Goal: Task Accomplishment & Management: Use online tool/utility

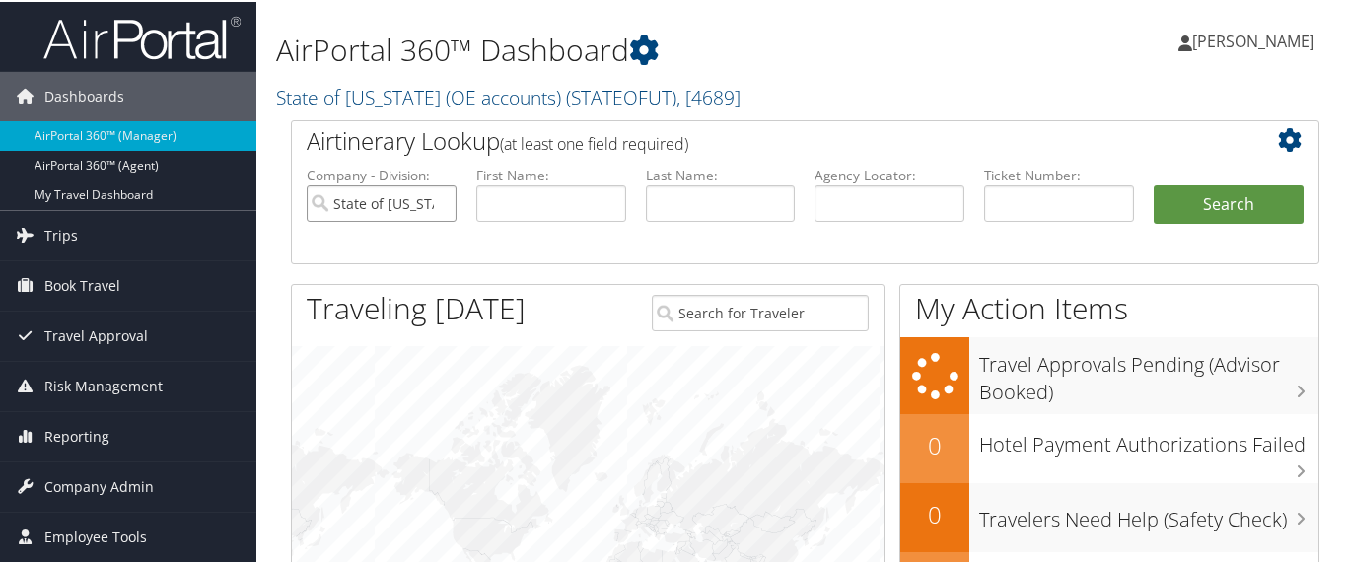
click at [436, 199] on input "State of Utah (OE accounts)" at bounding box center [382, 201] width 150 height 36
click at [991, 196] on input "text" at bounding box center [1059, 201] width 150 height 36
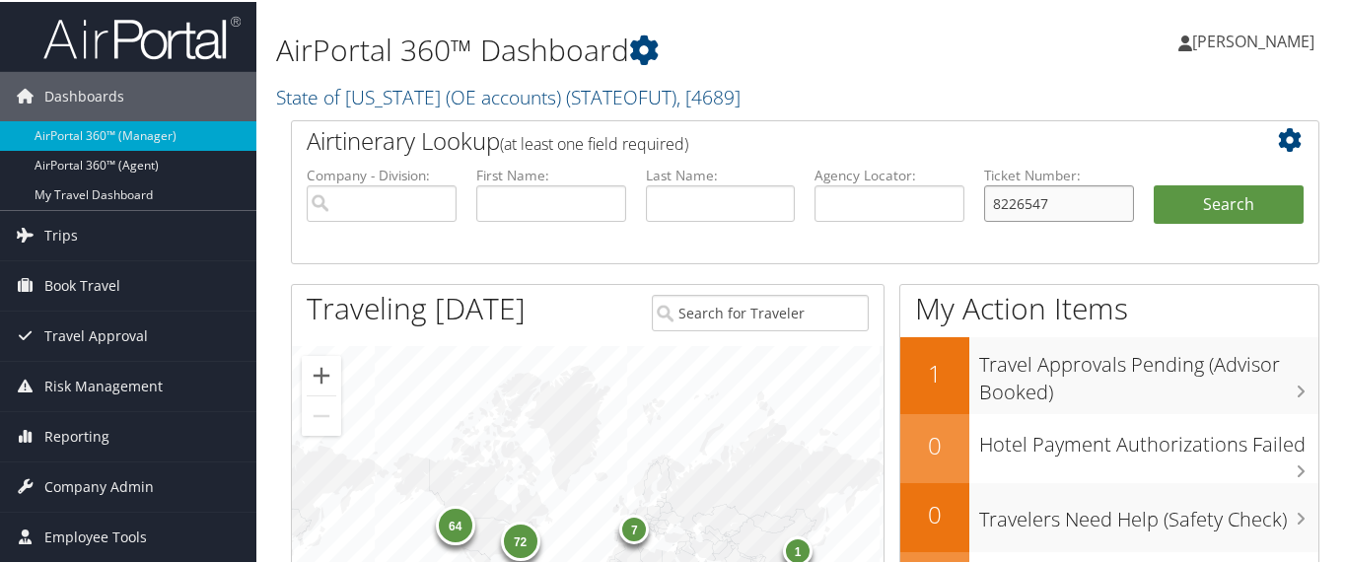
type input "82265477"
drag, startPoint x: 1062, startPoint y: 209, endPoint x: 947, endPoint y: 197, distance: 116.0
click at [947, 197] on ul "Company - Division: First Name: Last Name: Agency Locator: Departure Date Range…" at bounding box center [805, 213] width 1017 height 99
type input "8900897941809"
click at [1195, 206] on button "Search" at bounding box center [1229, 202] width 150 height 39
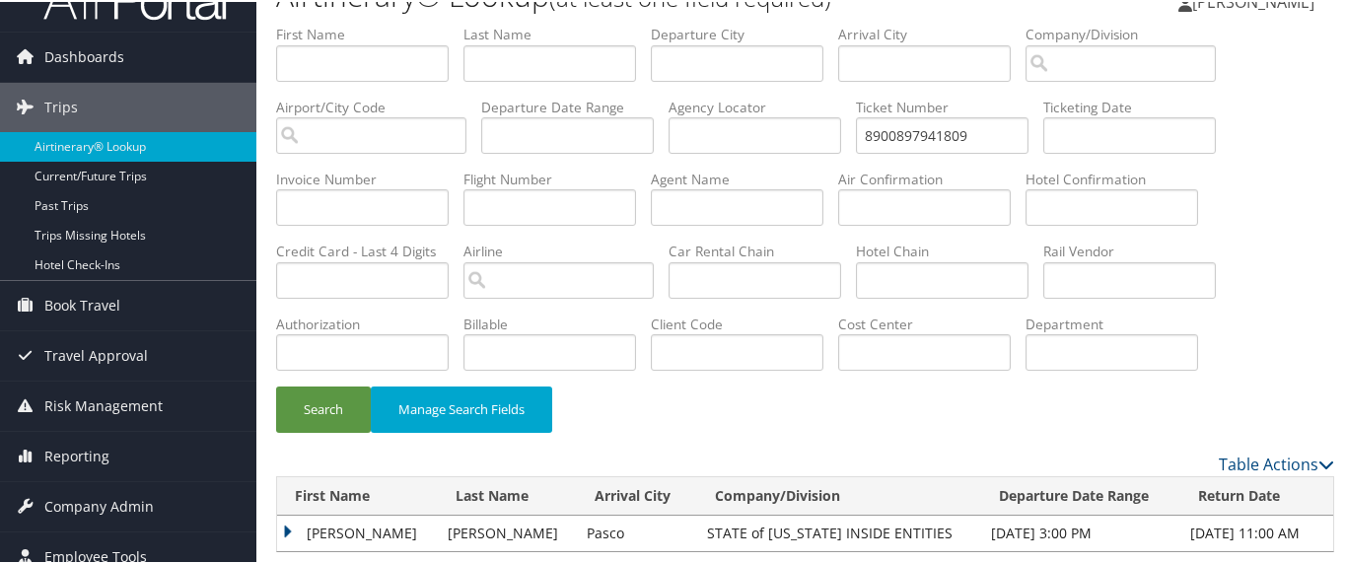
scroll to position [71, 0]
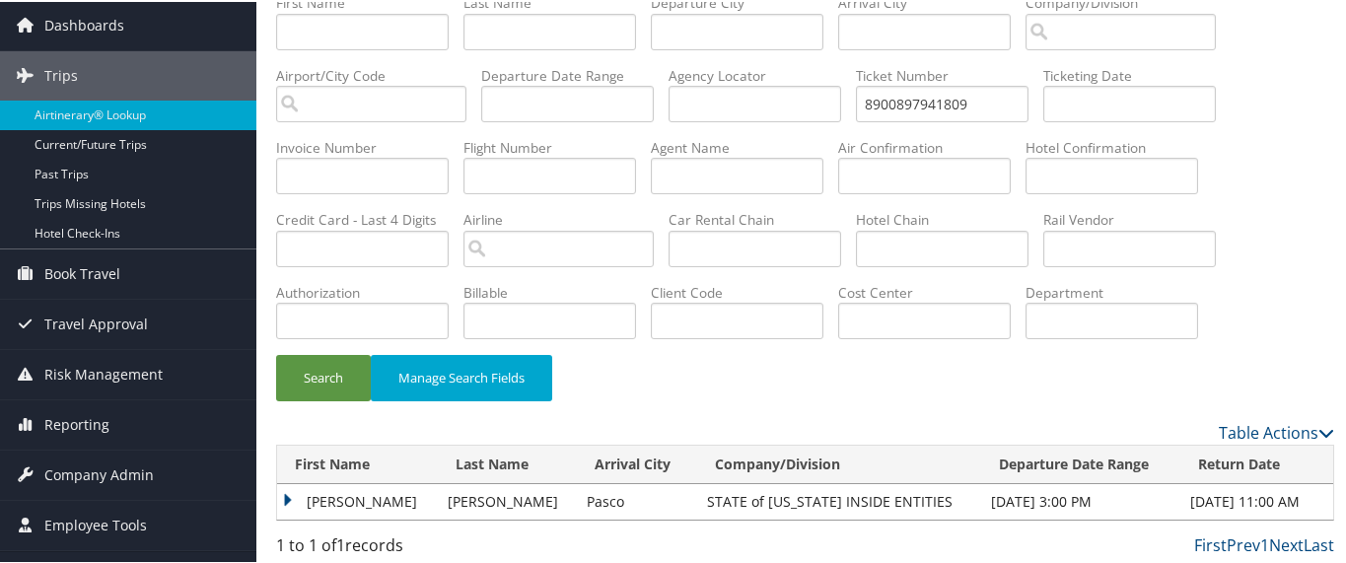
click at [286, 491] on td "MATTHEW JAMES" at bounding box center [357, 500] width 161 height 36
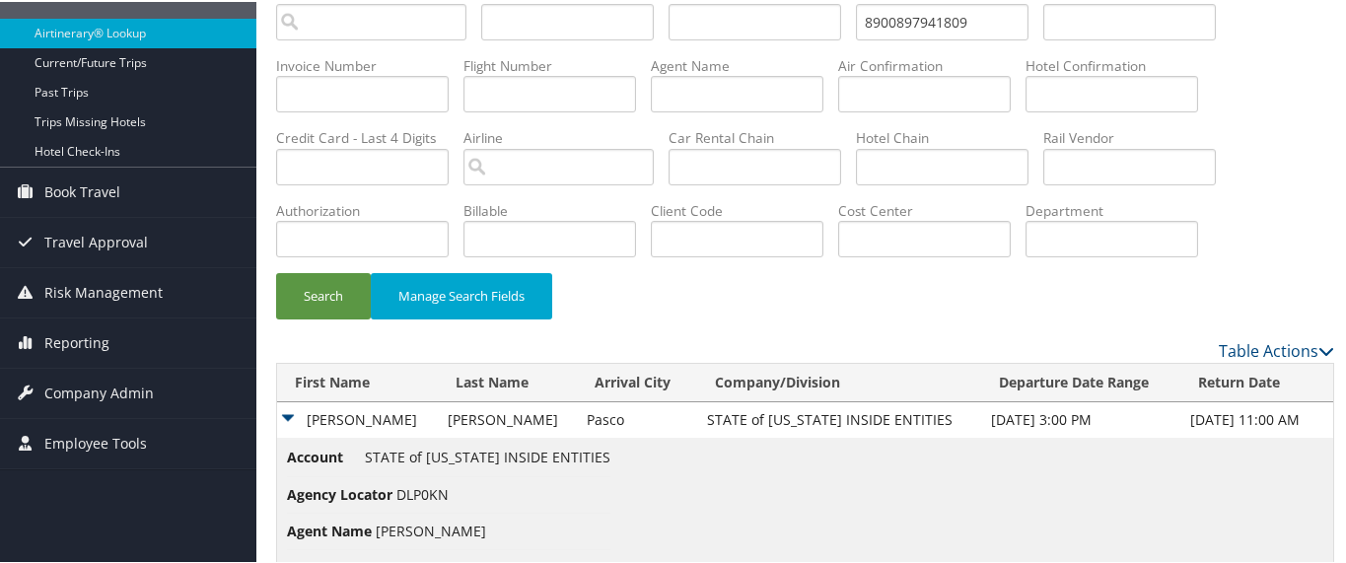
scroll to position [214, 0]
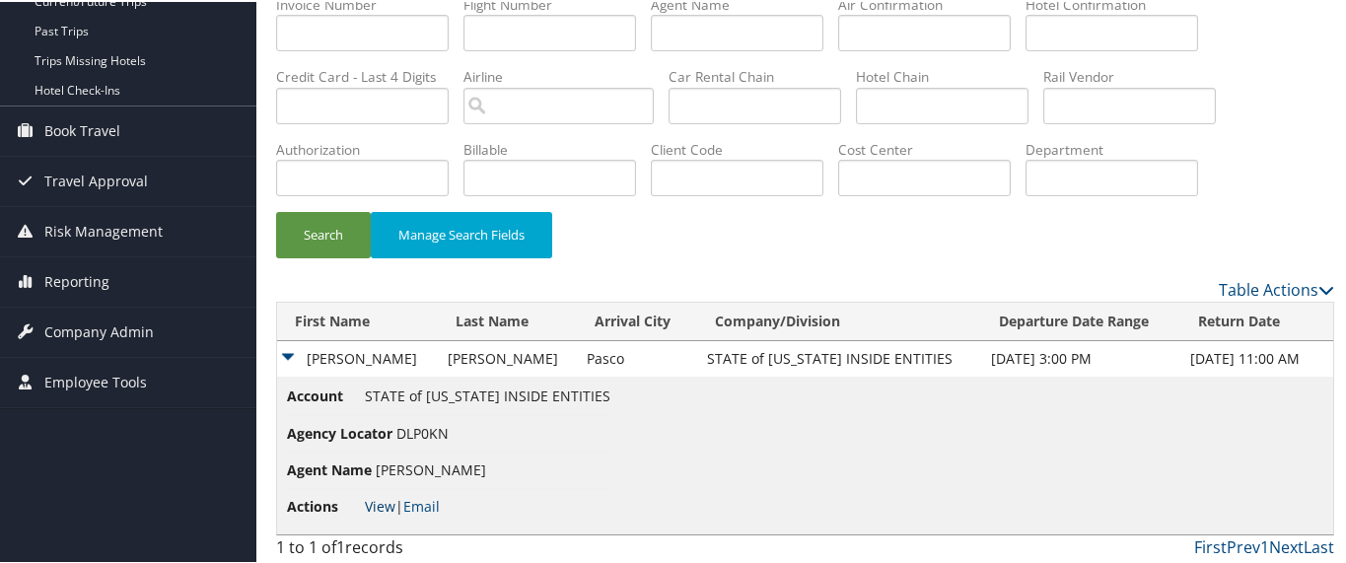
click at [380, 503] on link "View" at bounding box center [380, 504] width 31 height 19
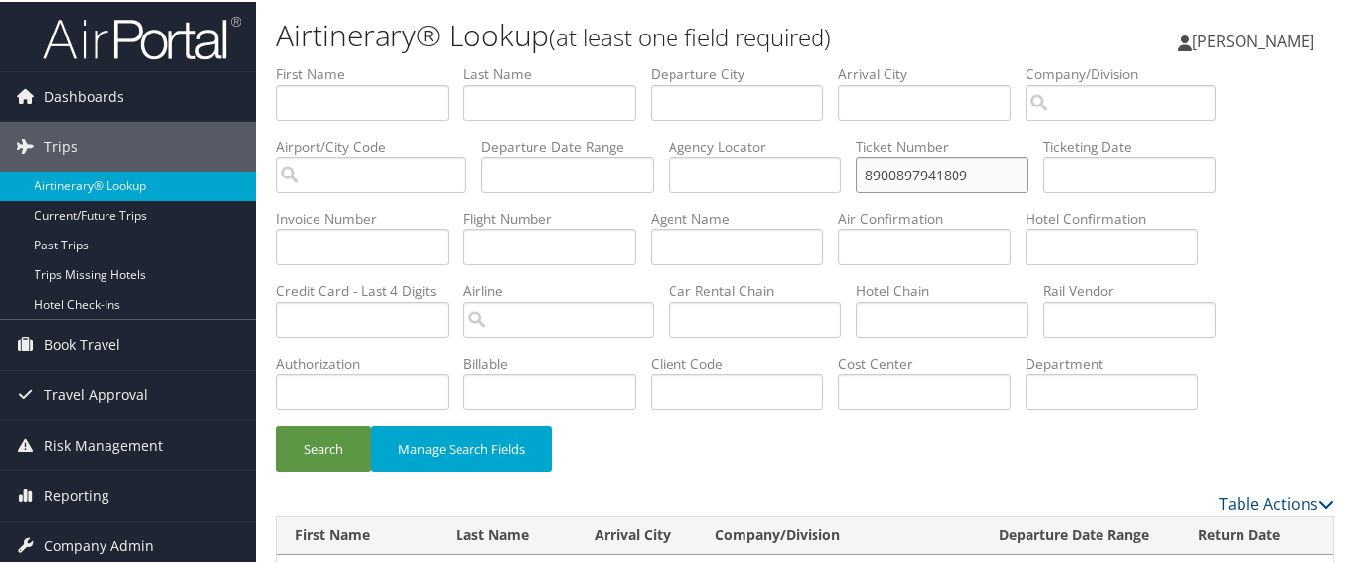
drag, startPoint x: 883, startPoint y: 168, endPoint x: 743, endPoint y: 168, distance: 140.1
click at [743, 62] on ul "First Name Last Name Departure City Arrival City Company/Division Airport/City …" at bounding box center [805, 62] width 1058 height 0
click at [927, 167] on input "text" at bounding box center [942, 173] width 173 height 36
paste input "8900897941808"
type input "8900897941808"
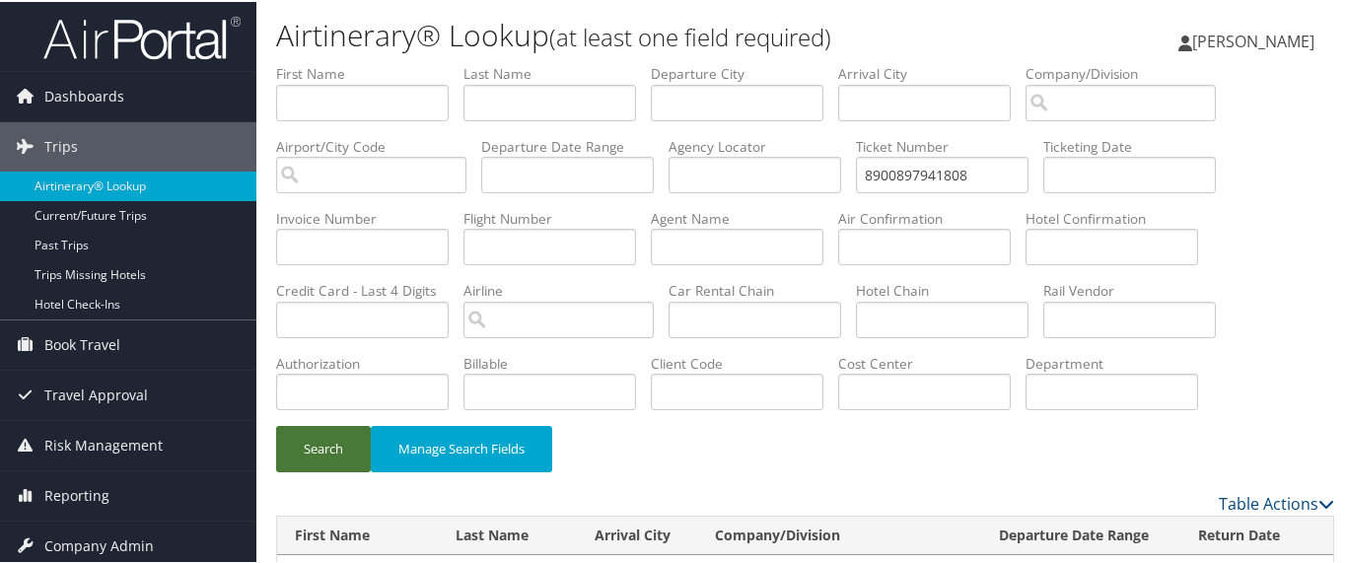
click at [325, 446] on button "Search" at bounding box center [323, 447] width 95 height 46
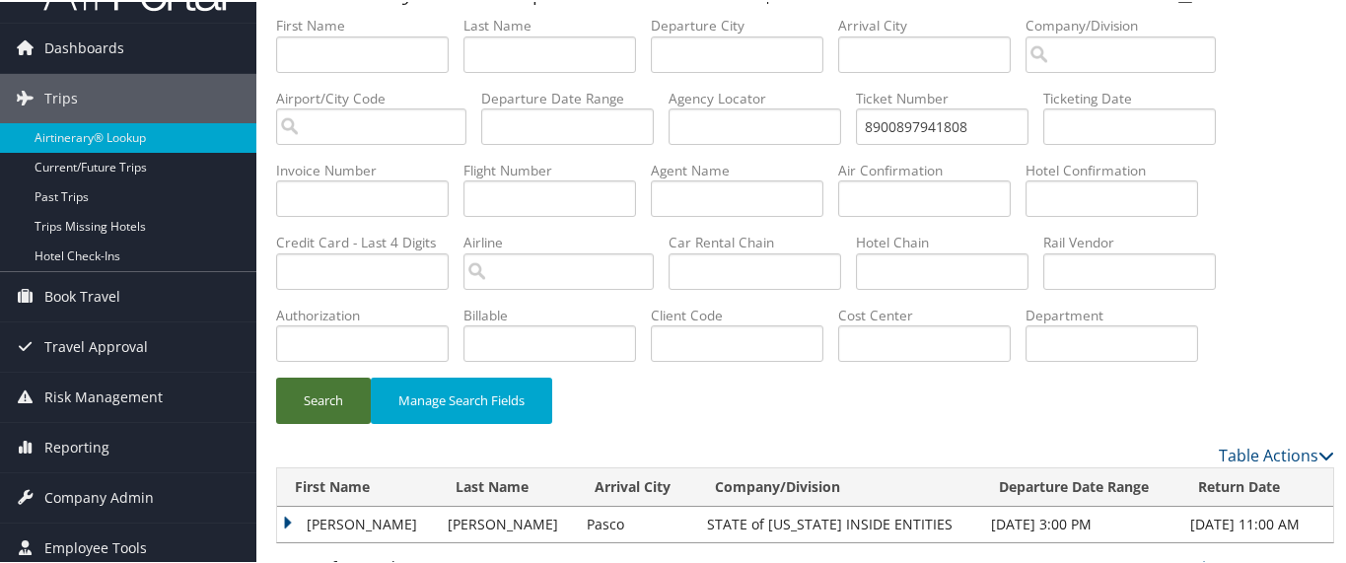
scroll to position [71, 0]
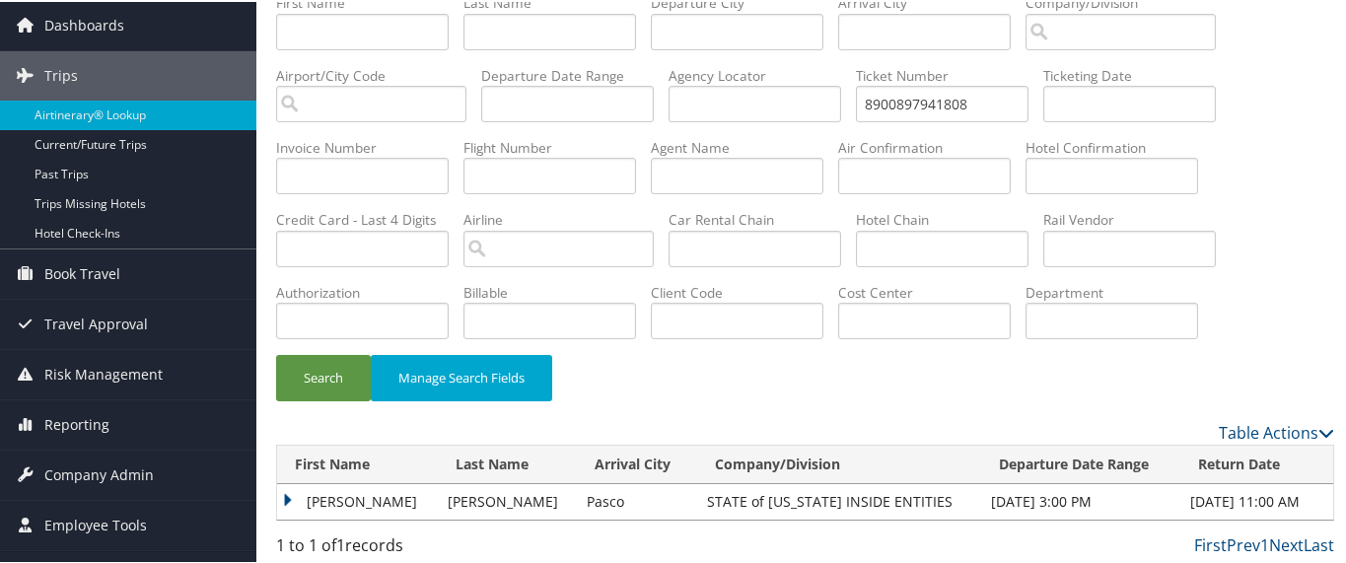
click at [296, 495] on td "CHRISTIAN THOMAS" at bounding box center [357, 500] width 161 height 36
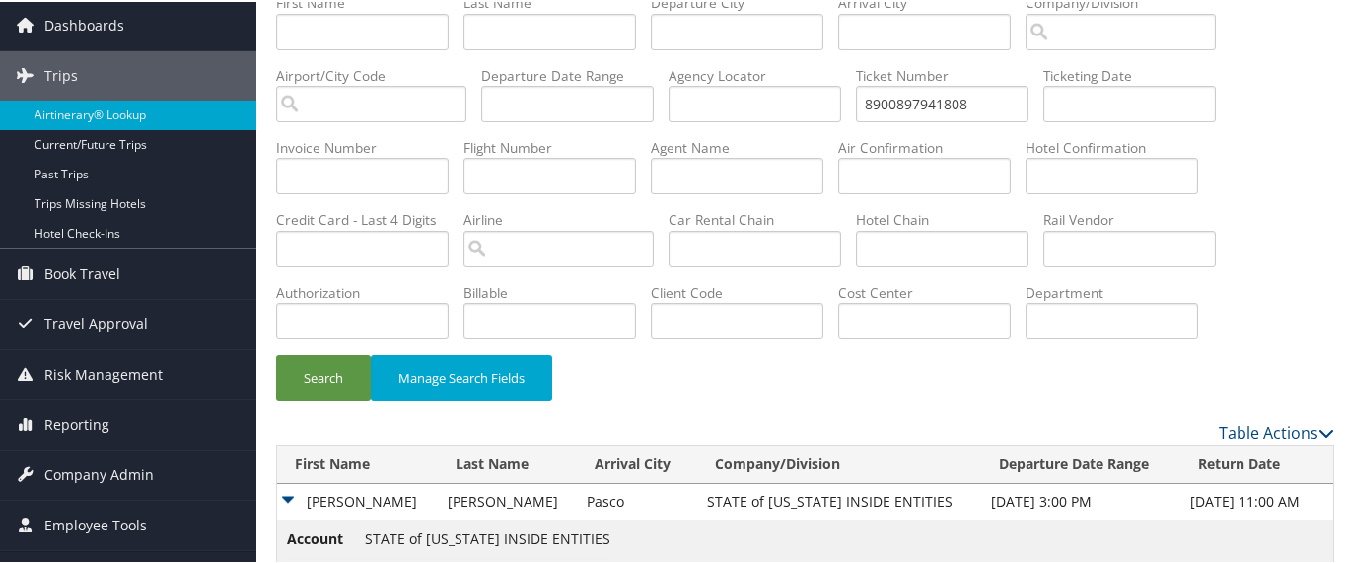
scroll to position [214, 0]
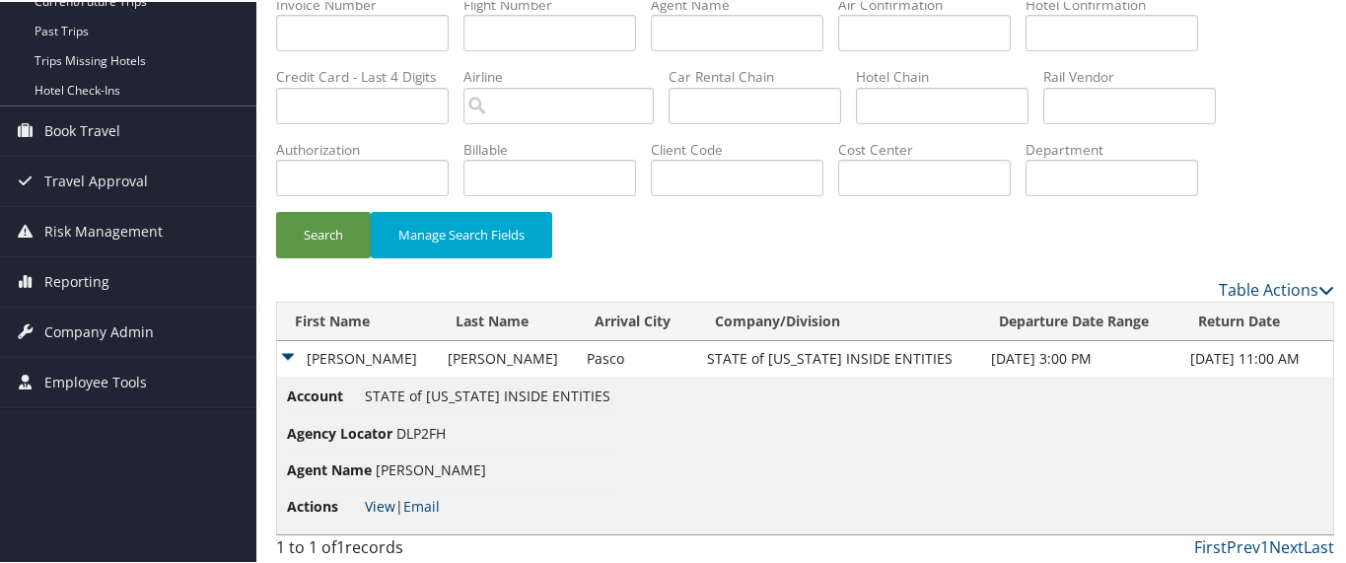
click at [387, 505] on link "View" at bounding box center [380, 504] width 31 height 19
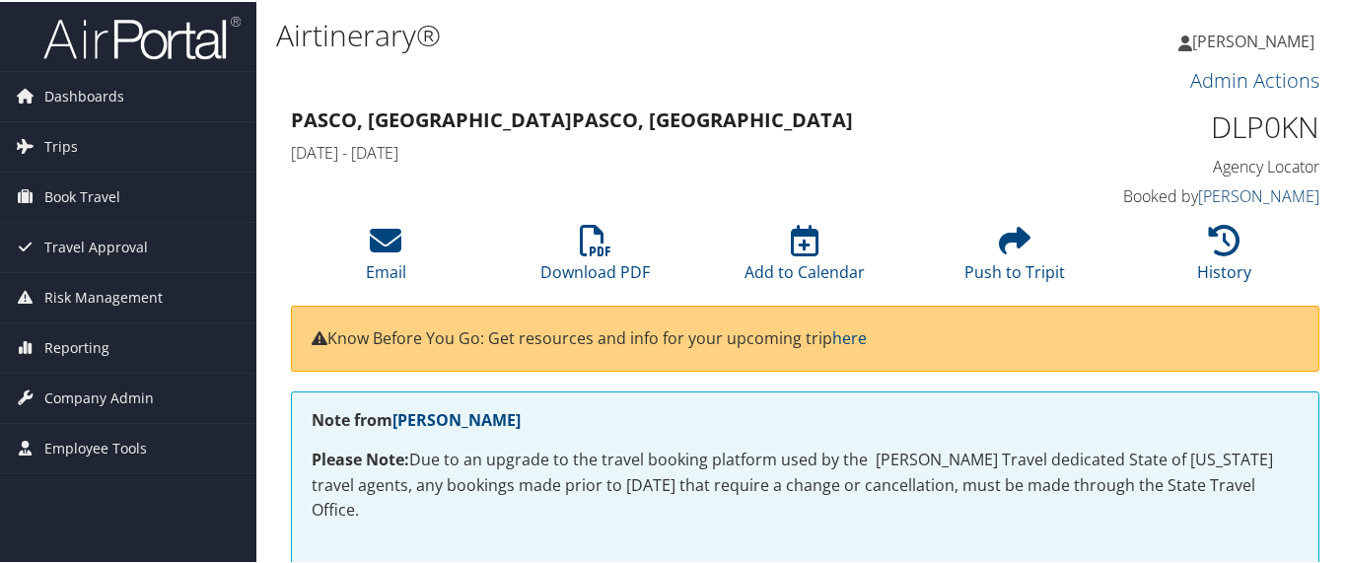
click at [1253, 190] on link "[PERSON_NAME]" at bounding box center [1258, 194] width 121 height 22
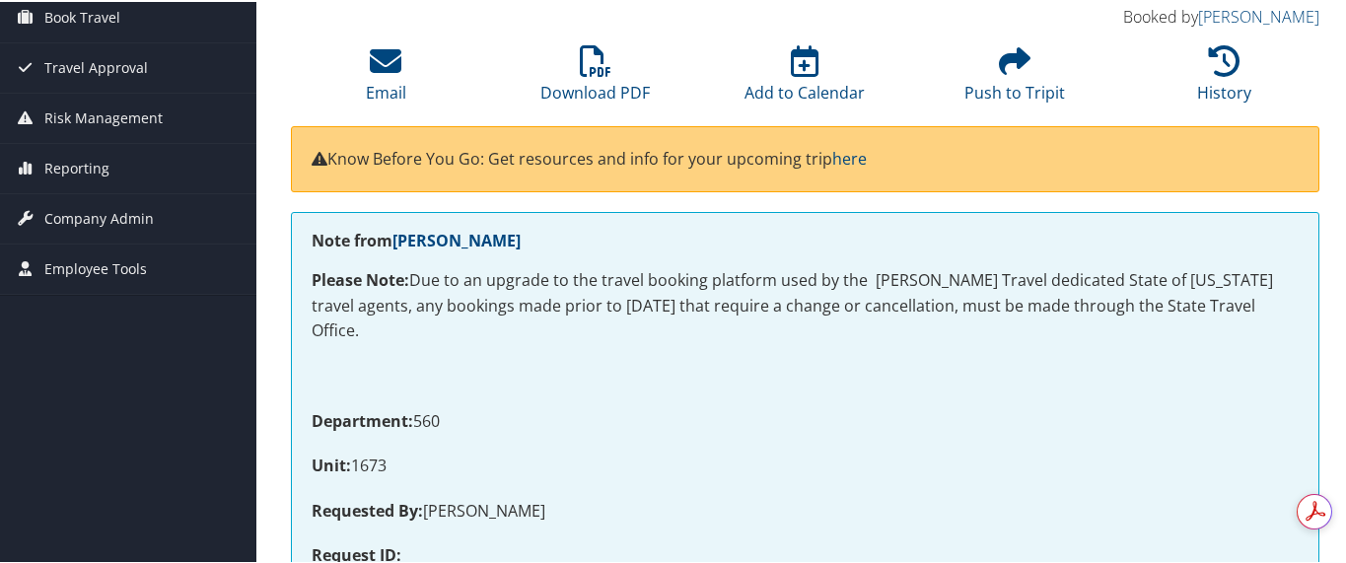
scroll to position [370, 0]
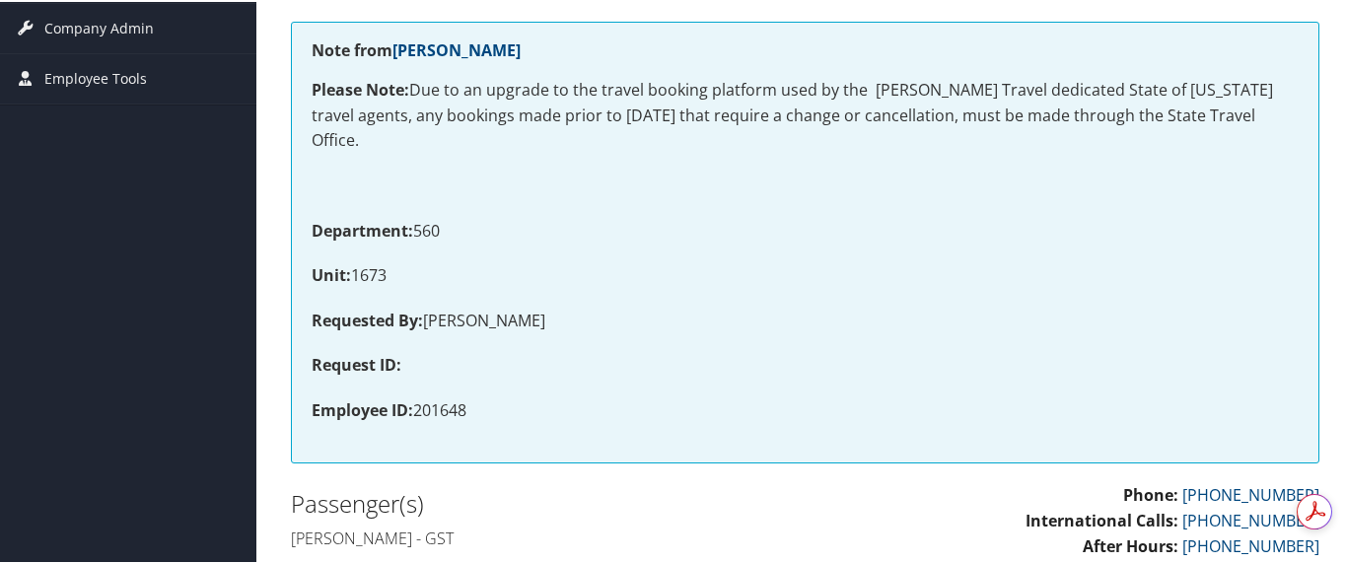
drag, startPoint x: 429, startPoint y: 314, endPoint x: 540, endPoint y: 316, distance: 110.5
click at [562, 320] on p "Requested By: MATTHEW JARVIS" at bounding box center [805, 320] width 987 height 26
copy p "[PERSON_NAME]"
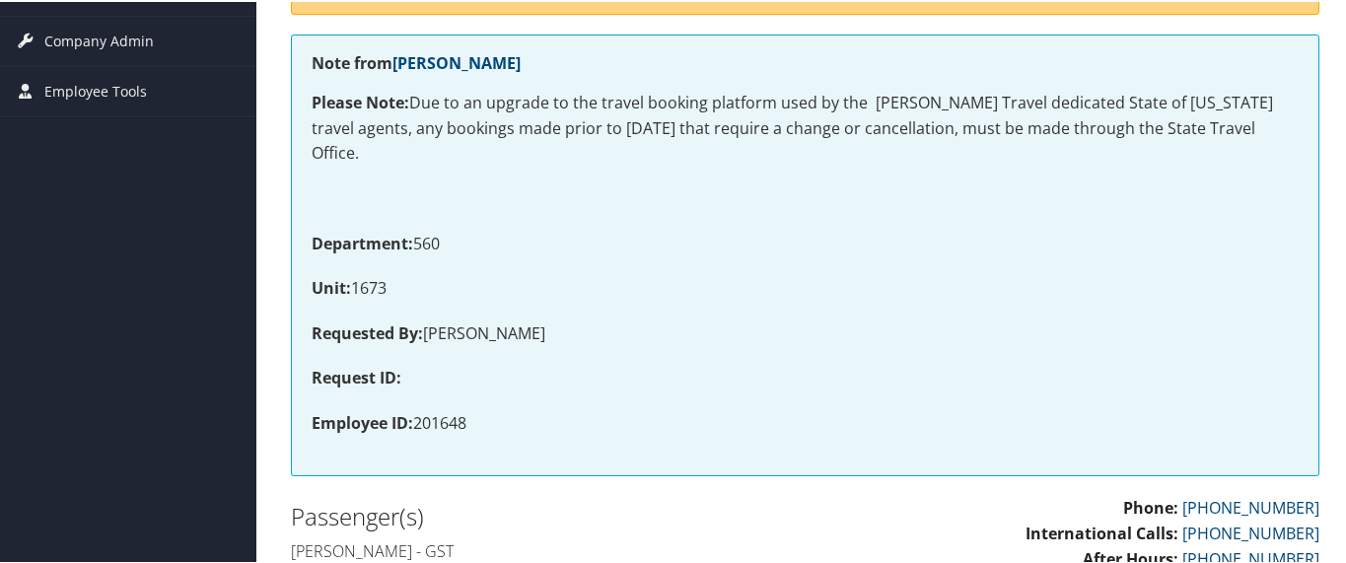
scroll to position [0, 0]
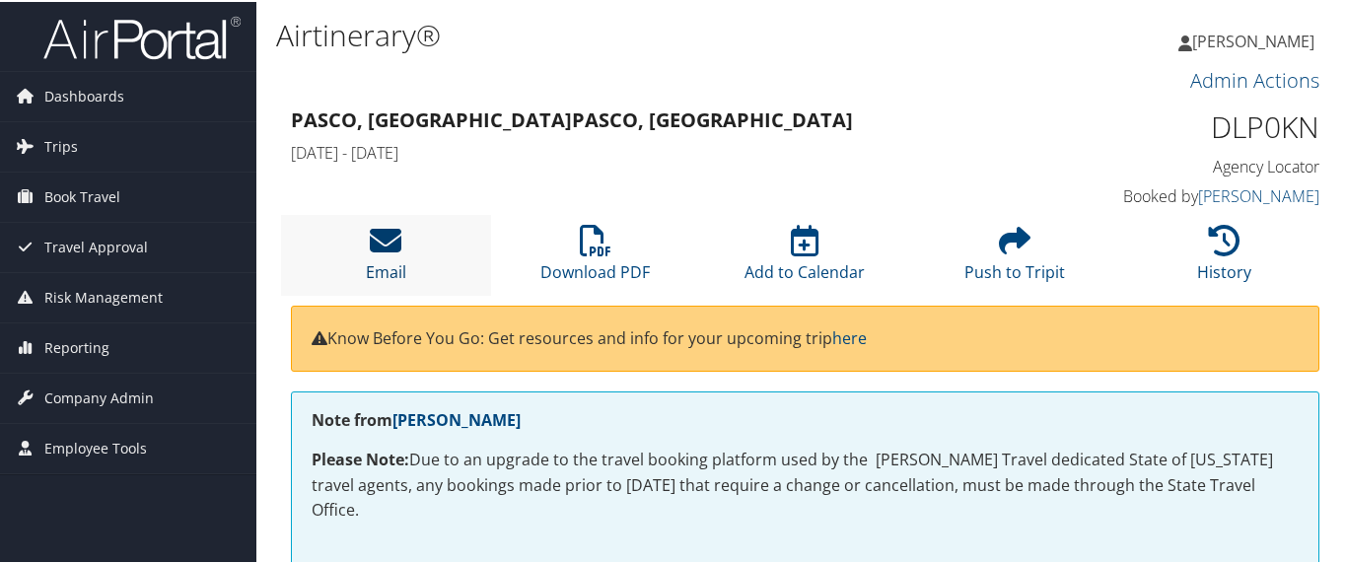
click at [398, 240] on icon at bounding box center [386, 239] width 32 height 32
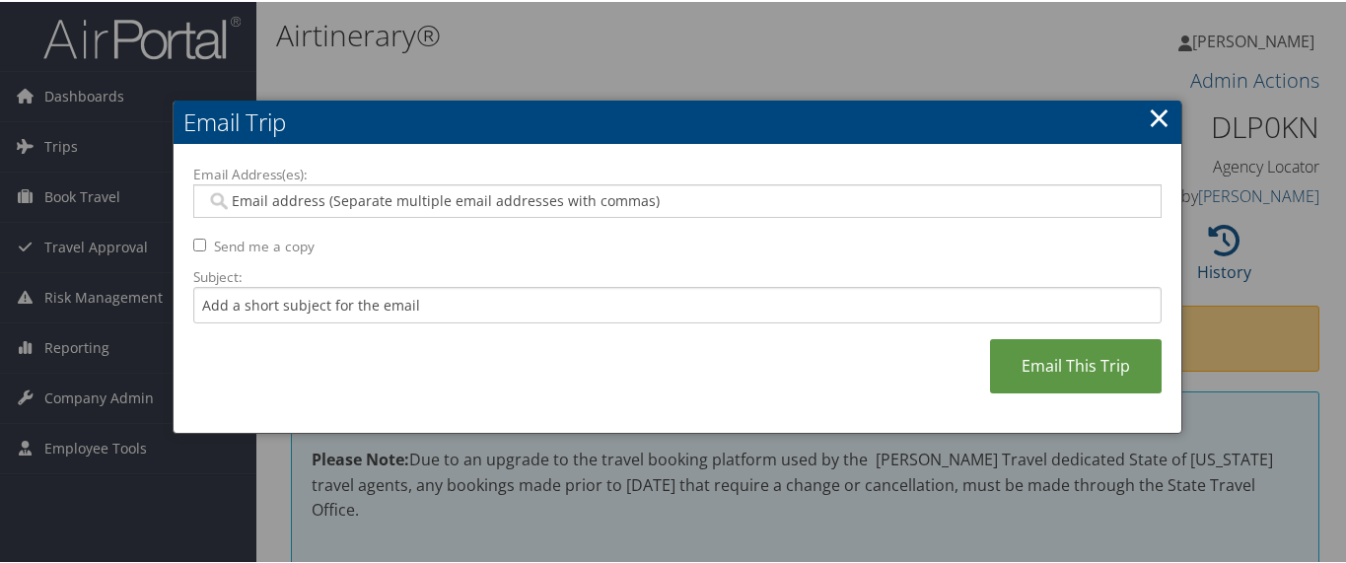
click at [418, 208] on div at bounding box center [677, 199] width 969 height 34
click at [419, 199] on input "Email Address(es):" at bounding box center [678, 199] width 944 height 20
drag, startPoint x: 668, startPoint y: 197, endPoint x: 199, endPoint y: 192, distance: 468.5
click at [199, 192] on div at bounding box center [677, 199] width 969 height 34
click at [1161, 111] on link "×" at bounding box center [1159, 115] width 23 height 39
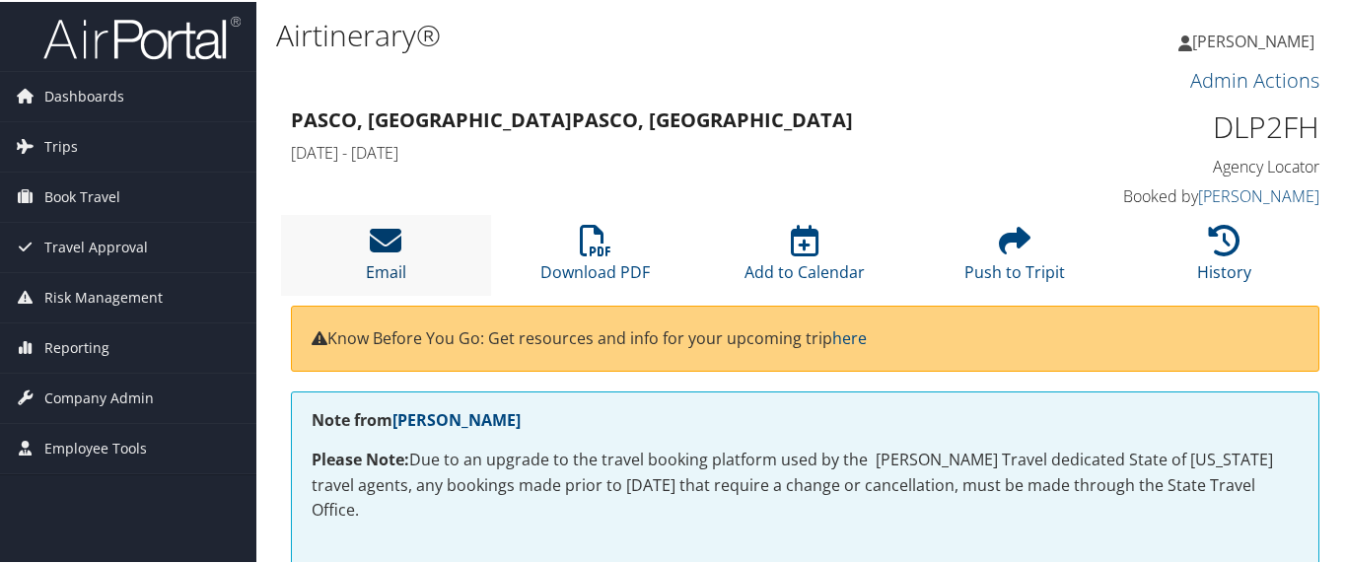
click at [383, 241] on icon at bounding box center [386, 239] width 32 height 32
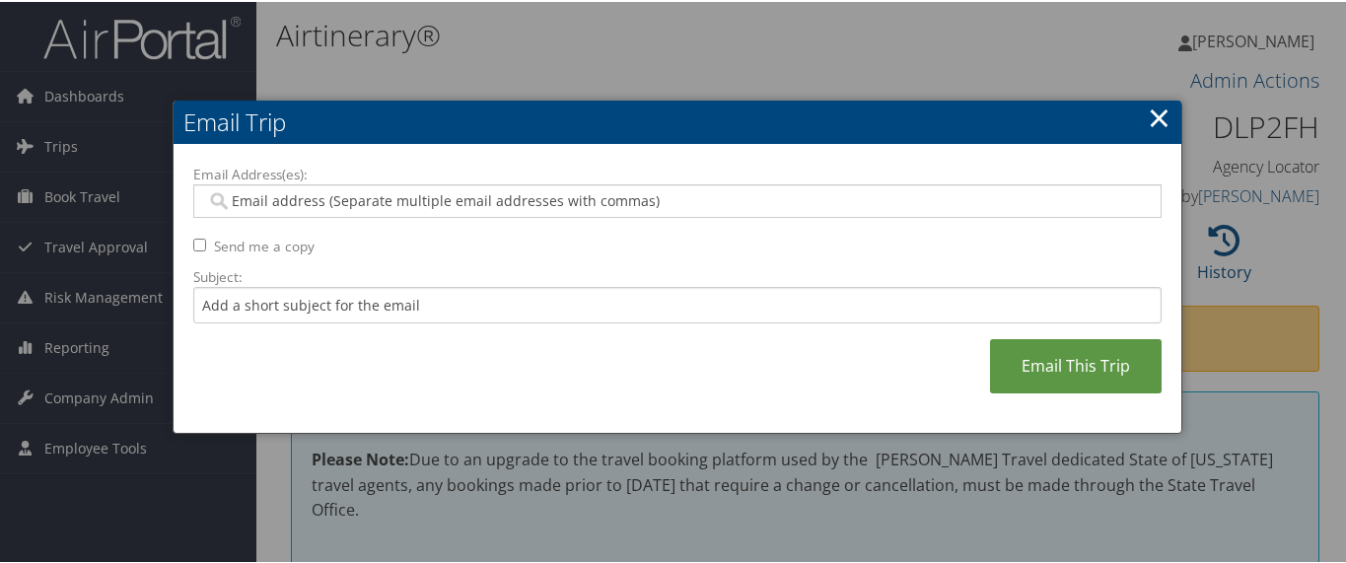
click at [345, 194] on input "Email Address(es):" at bounding box center [678, 199] width 944 height 20
click at [1160, 116] on link "×" at bounding box center [1159, 115] width 23 height 39
